Goal: Feedback & Contribution: Leave review/rating

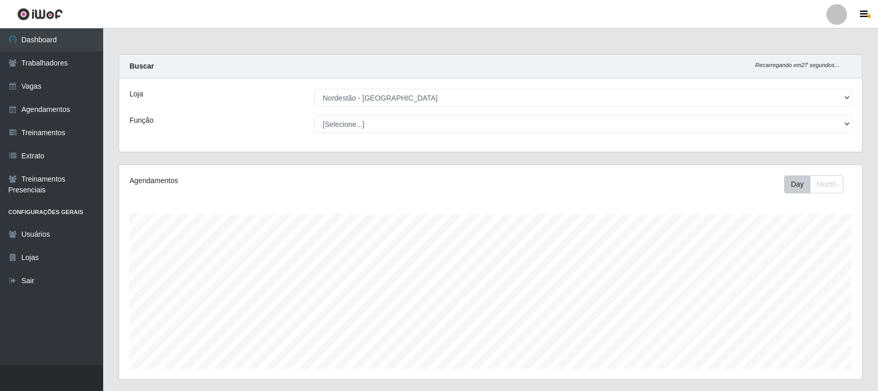
select select "420"
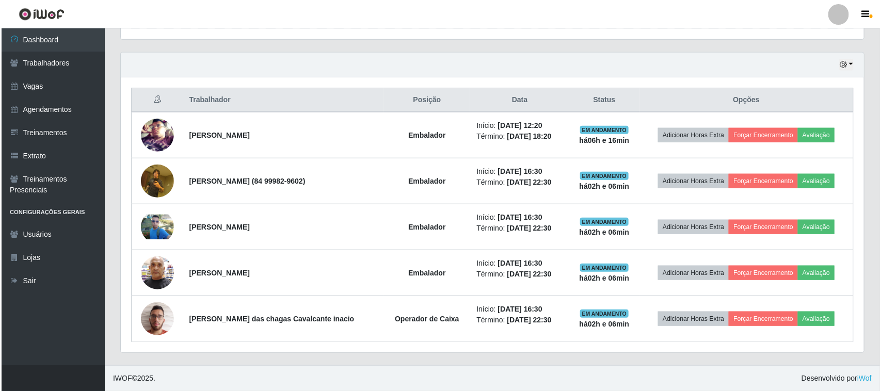
scroll to position [215, 743]
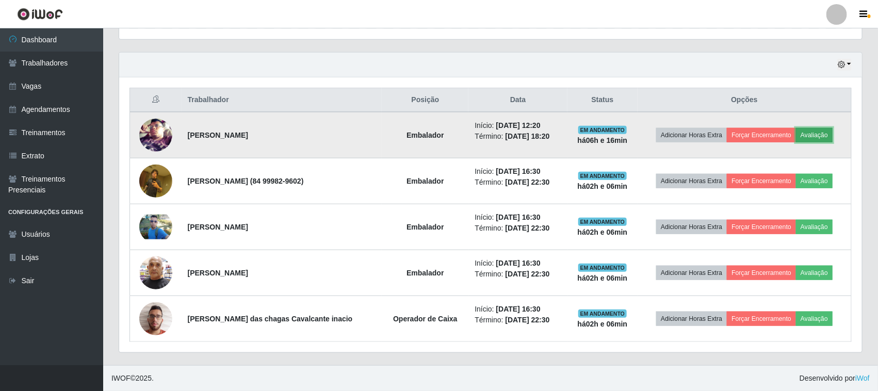
click at [825, 133] on button "Avaliação" at bounding box center [814, 135] width 37 height 14
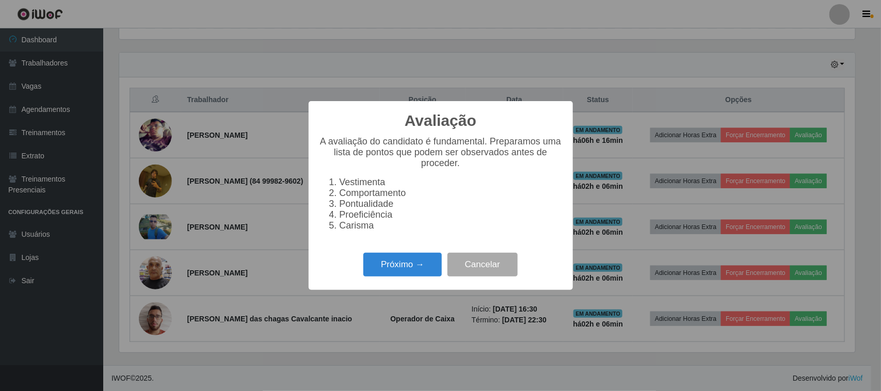
scroll to position [215, 736]
drag, startPoint x: 396, startPoint y: 280, endPoint x: 401, endPoint y: 274, distance: 7.7
click at [401, 274] on button "Próximo →" at bounding box center [402, 265] width 78 height 24
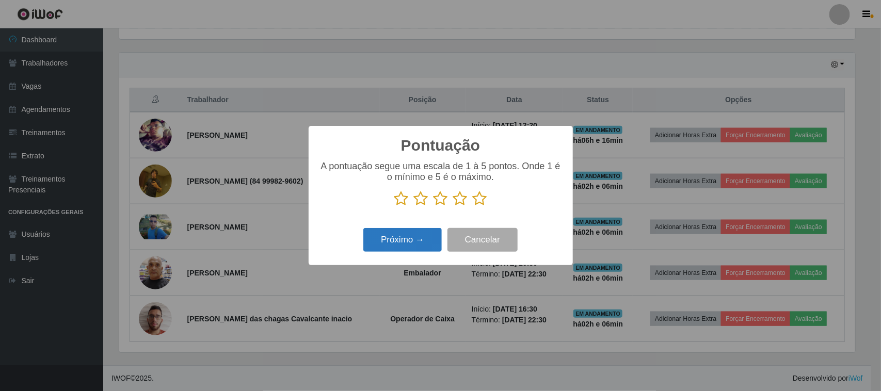
scroll to position [515911, 515388]
click at [478, 203] on icon at bounding box center [480, 198] width 14 height 15
click at [473, 206] on input "radio" at bounding box center [473, 206] width 0 height 0
click at [422, 231] on button "Próximo →" at bounding box center [402, 240] width 78 height 24
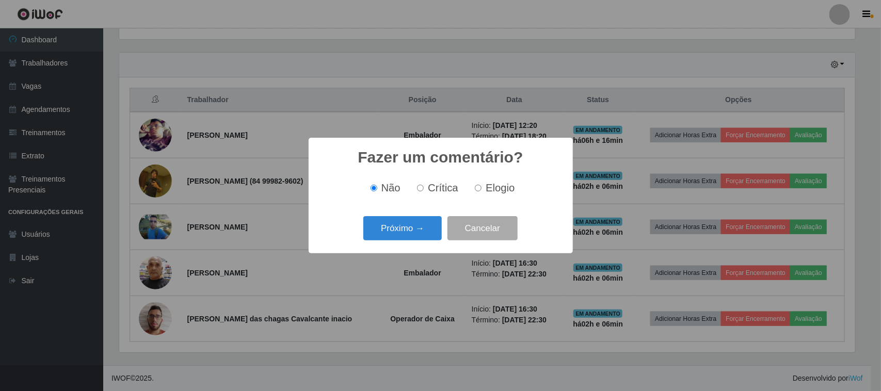
click at [486, 186] on span "Elogio" at bounding box center [500, 187] width 29 height 11
click at [482, 186] on input "Elogio" at bounding box center [478, 188] width 7 height 7
radio input "true"
click at [417, 228] on button "Próximo →" at bounding box center [402, 228] width 78 height 24
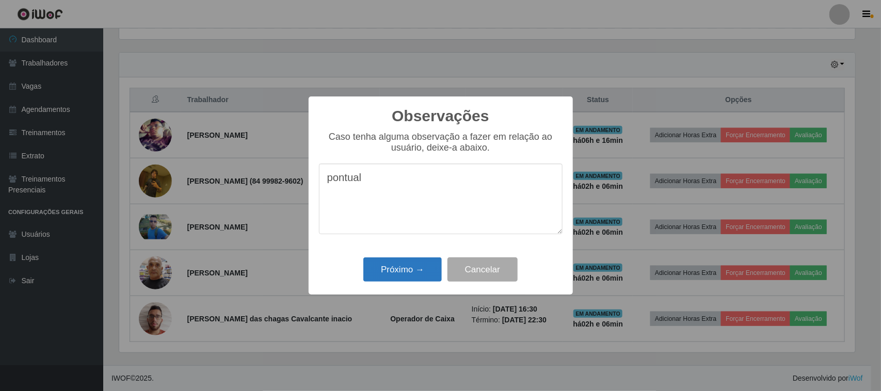
type textarea "pontual"
click at [416, 261] on button "Próximo →" at bounding box center [402, 270] width 78 height 24
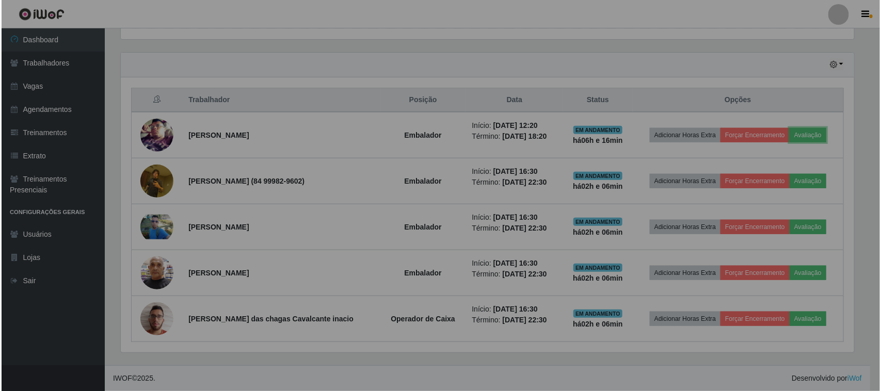
scroll to position [215, 743]
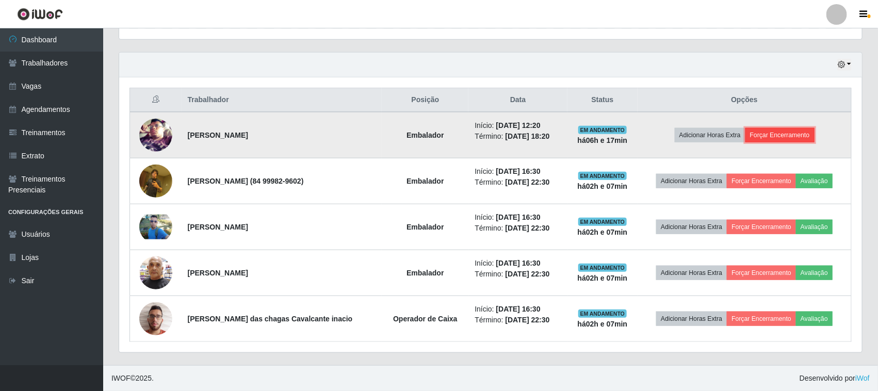
click at [785, 136] on button "Forçar Encerramento" at bounding box center [780, 135] width 69 height 14
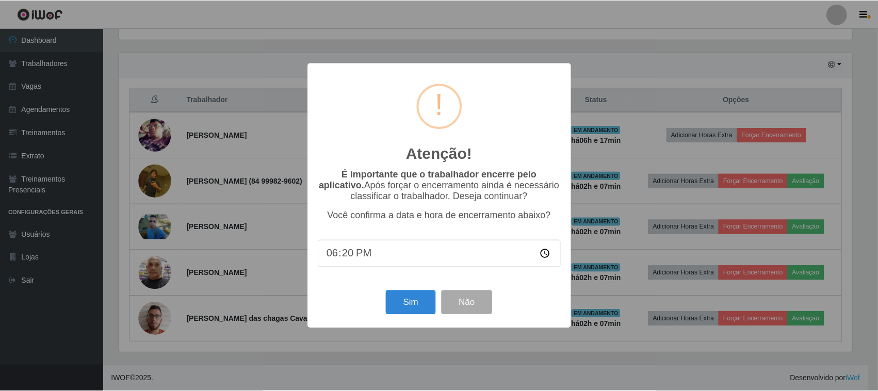
scroll to position [215, 736]
click at [409, 309] on button "Sim" at bounding box center [412, 303] width 50 height 24
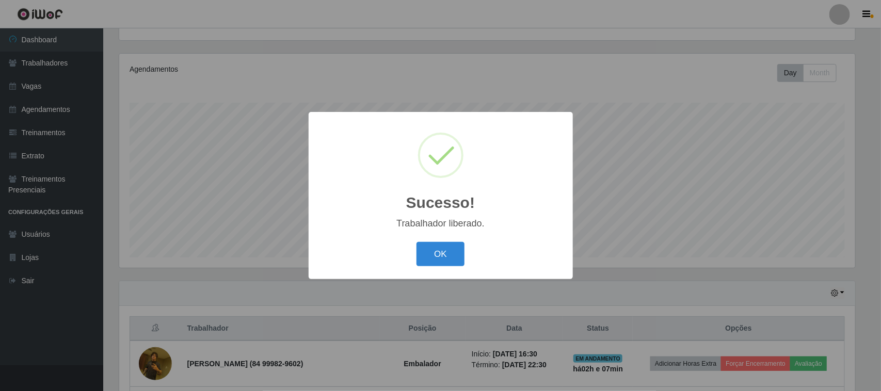
drag, startPoint x: 434, startPoint y: 257, endPoint x: 393, endPoint y: 110, distance: 152.8
click at [435, 257] on button "OK" at bounding box center [441, 254] width 48 height 24
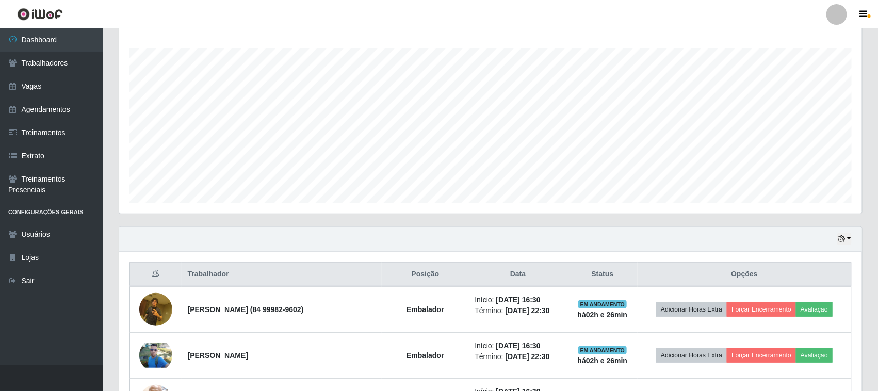
scroll to position [37, 0]
